Goal: Transaction & Acquisition: Subscribe to service/newsletter

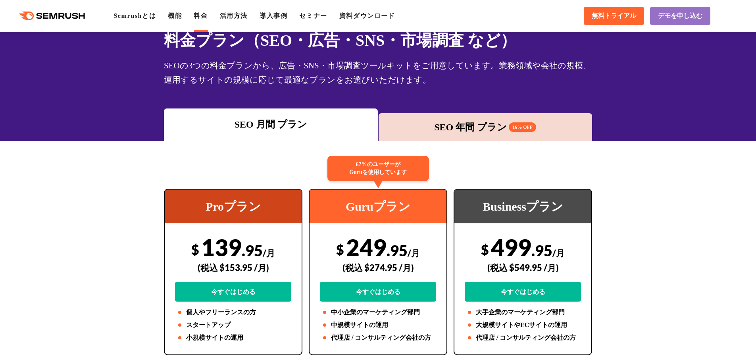
click at [446, 112] on div "SEO 月間 プラン SEO 年間 プラン 16% OFF" at bounding box center [378, 124] width 429 height 33
click at [446, 129] on div "SEO 年間 プラン 16% OFF" at bounding box center [486, 127] width 206 height 14
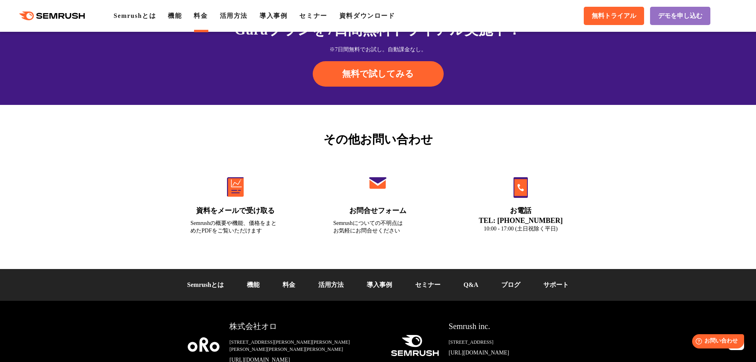
scroll to position [2660, 0]
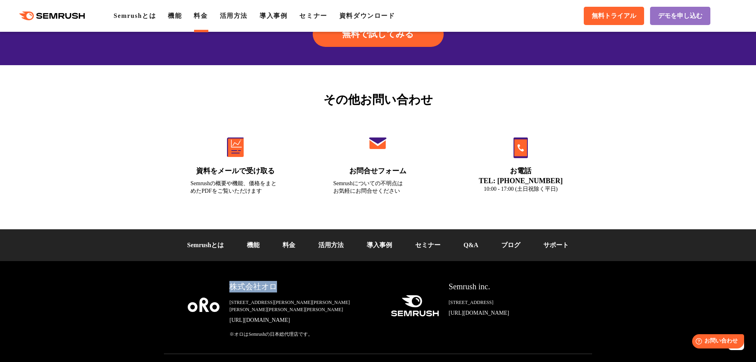
drag, startPoint x: 232, startPoint y: 284, endPoint x: 282, endPoint y: 285, distance: 50.0
click at [282, 285] on div "株式会社オロ" at bounding box center [304, 287] width 149 height 12
copy div "株式会社オロ"
